Goal: Task Accomplishment & Management: Use online tool/utility

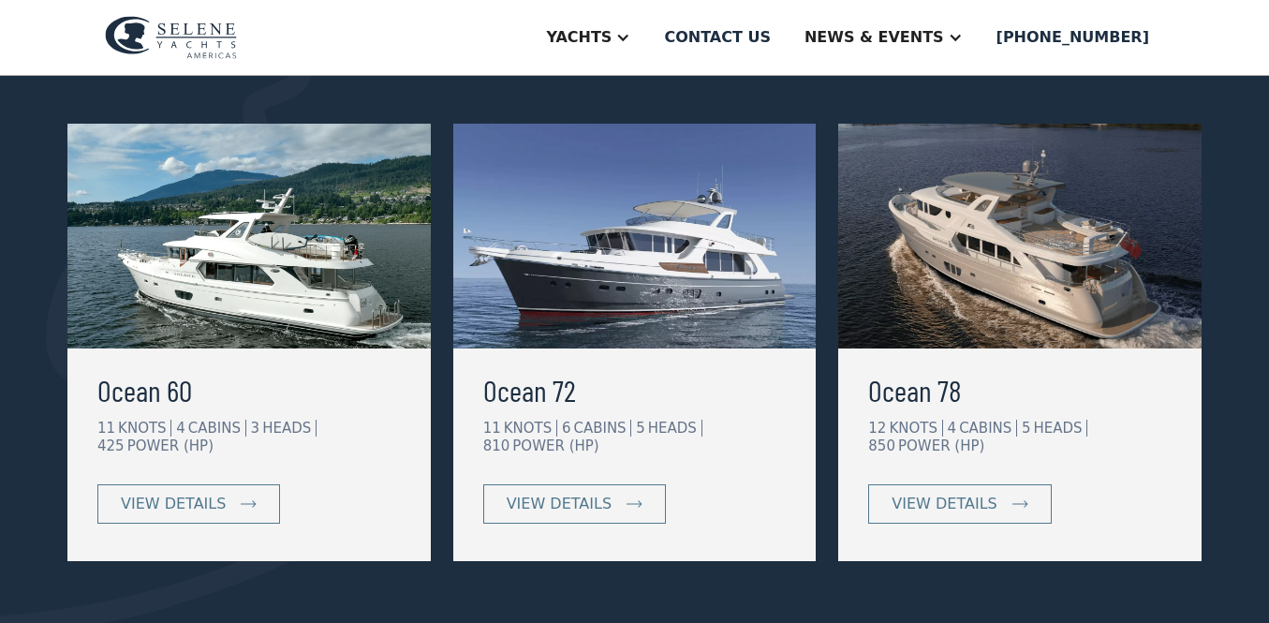
scroll to position [376, 0]
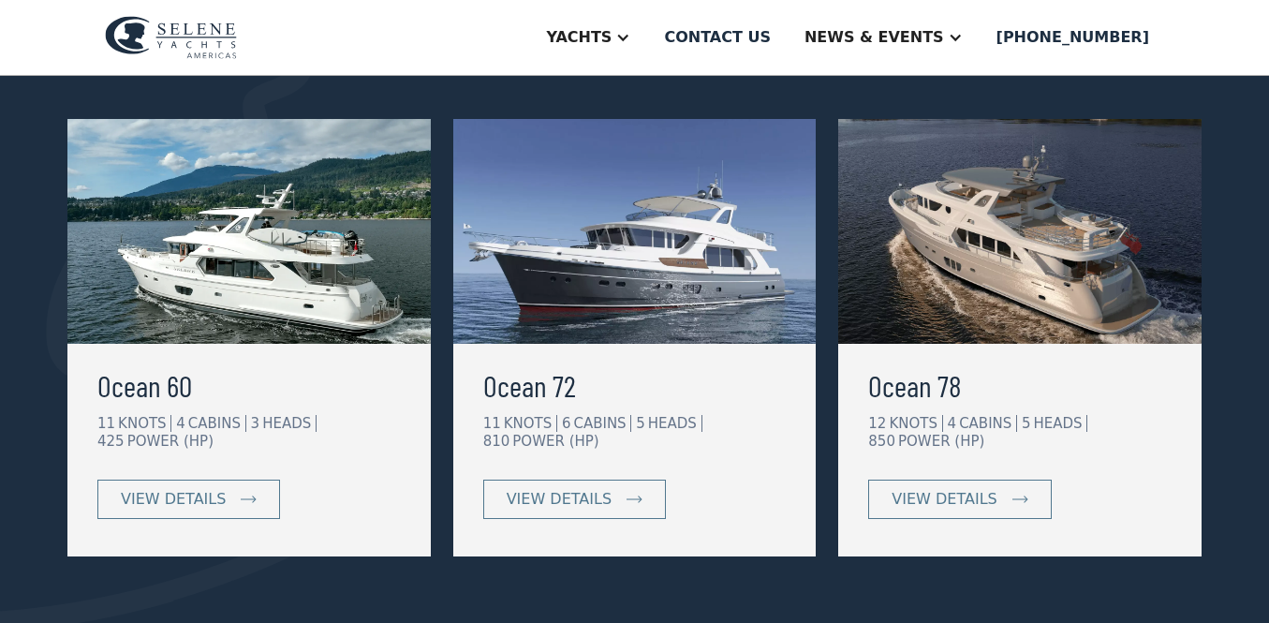
click at [1037, 262] on img at bounding box center [1019, 231] width 363 height 225
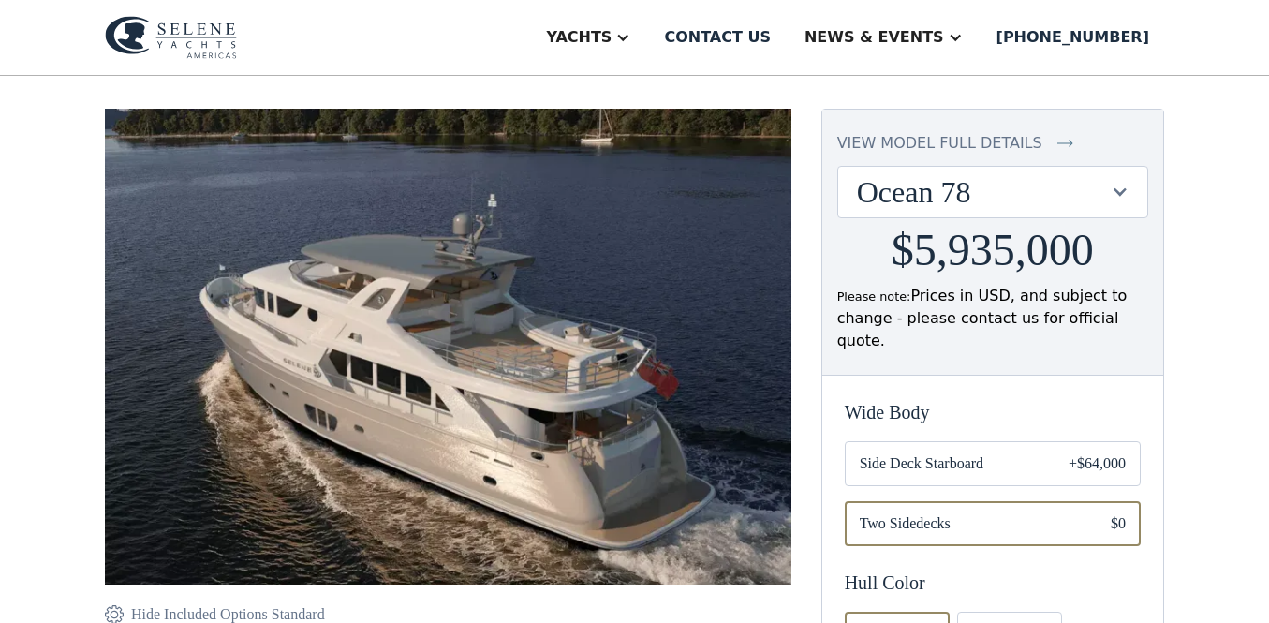
scroll to position [150, 0]
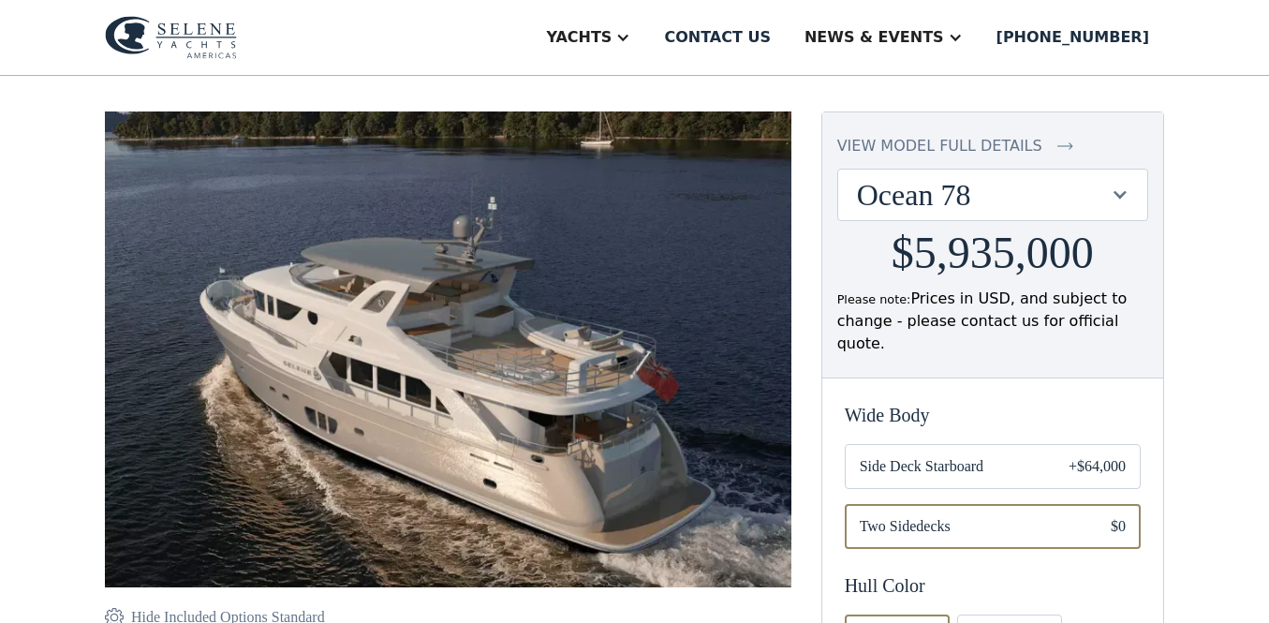
click at [539, 398] on img at bounding box center [448, 357] width 686 height 493
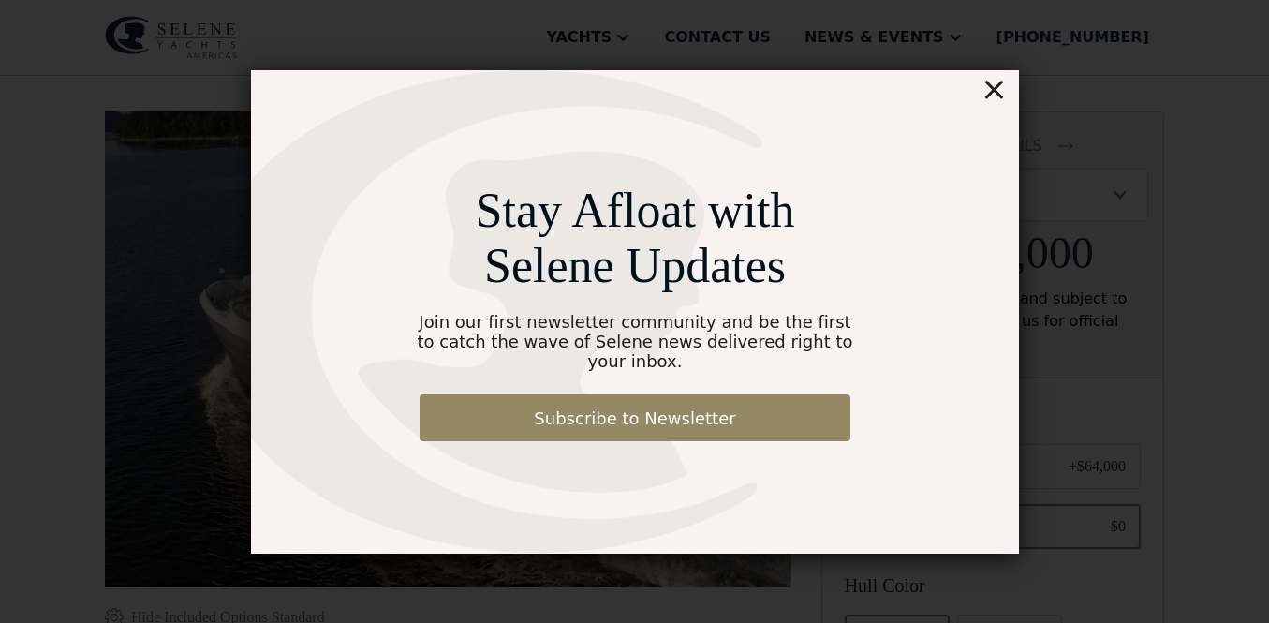
click at [994, 94] on div "×" at bounding box center [992, 88] width 27 height 37
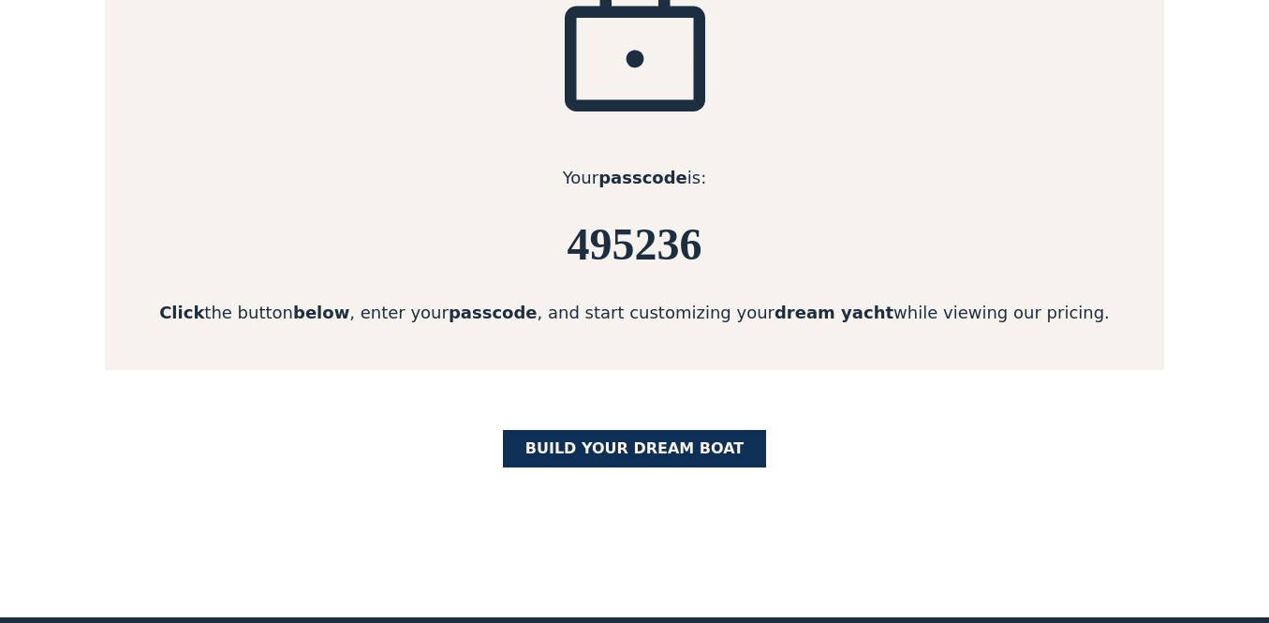
click at [628, 444] on link "BUILD yOUR dream boat" at bounding box center [635, 448] width 264 height 37
click at [638, 441] on link "BUILD yOUR dream boat" at bounding box center [635, 448] width 264 height 37
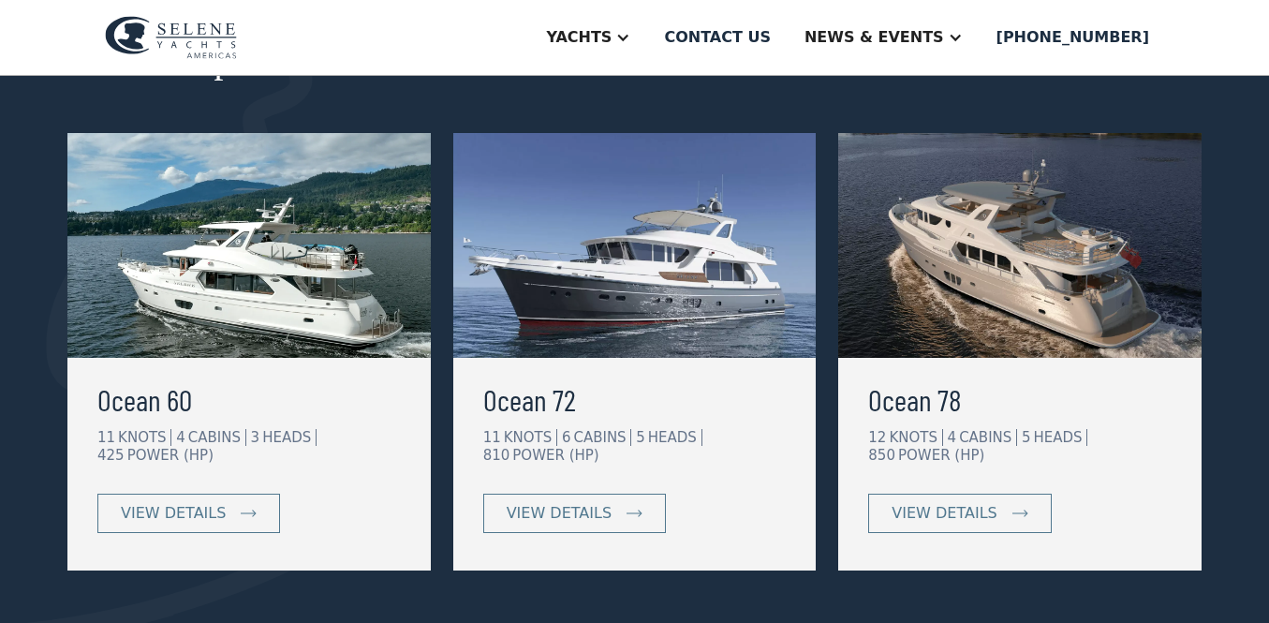
scroll to position [261, 0]
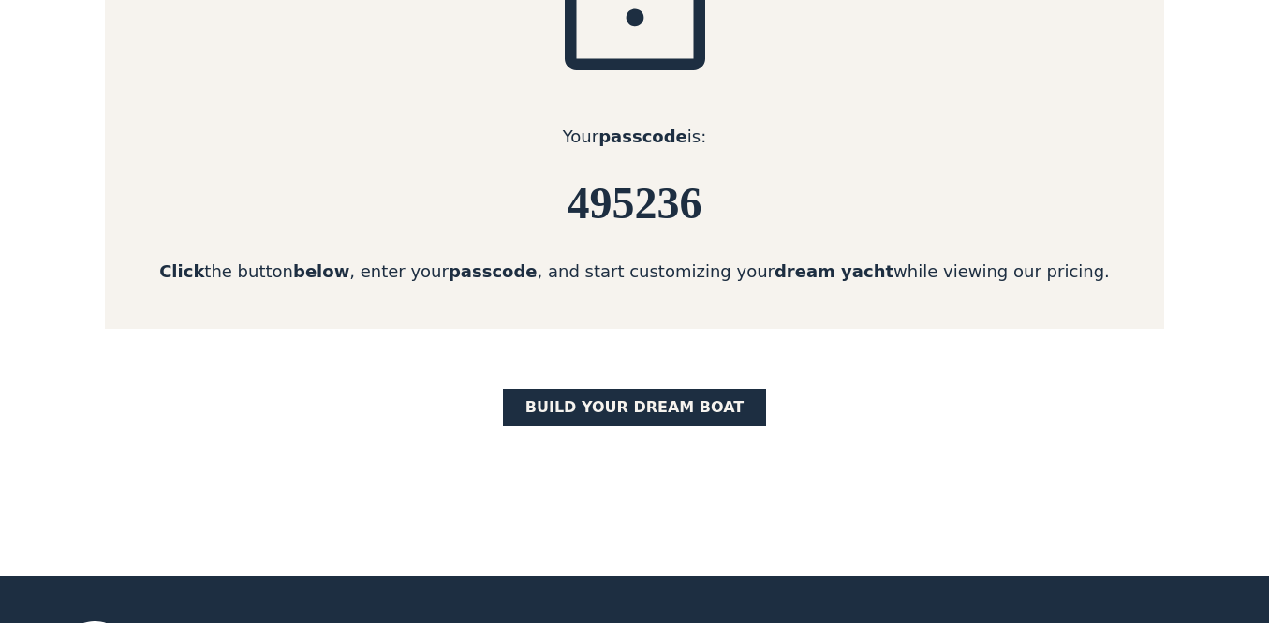
scroll to position [375, 0]
